Goal: Task Accomplishment & Management: Use online tool/utility

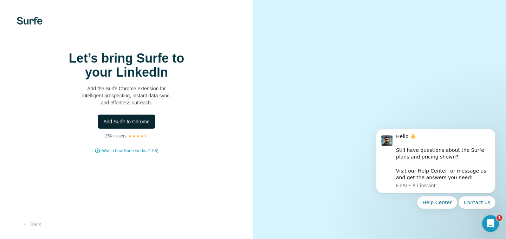
click at [127, 125] on span "Add Surfe to Chrome" at bounding box center [126, 121] width 46 height 7
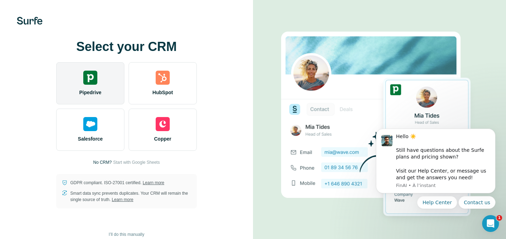
click at [115, 89] on div "Pipedrive" at bounding box center [90, 83] width 68 height 42
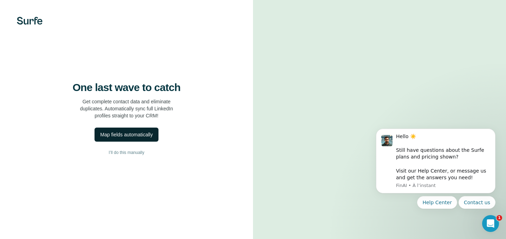
click at [148, 142] on button "Map fields automatically" at bounding box center [127, 135] width 64 height 14
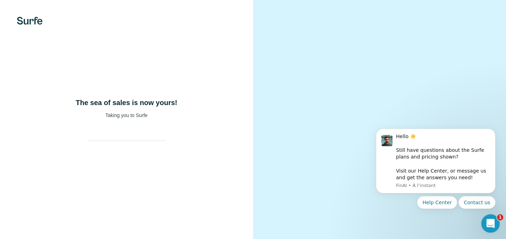
click at [488, 222] on icon "Ouvrir le Messenger Intercom" at bounding box center [490, 223] width 12 height 12
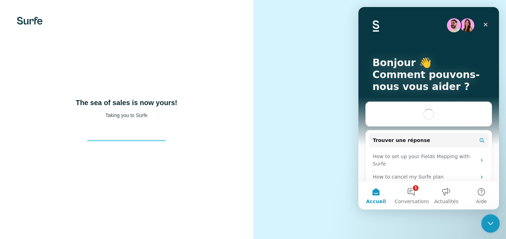
click at [490, 224] on icon "Fermer le Messenger Intercom" at bounding box center [489, 222] width 8 height 8
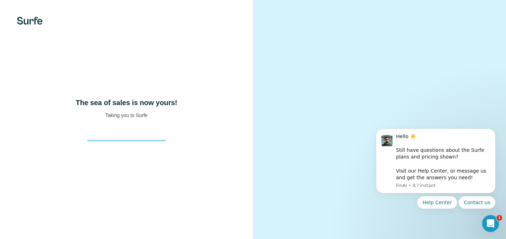
click at [225, 119] on div "The sea of sales is now yours! Taking you to Surfe" at bounding box center [126, 108] width 225 height 21
